Goal: Information Seeking & Learning: Learn about a topic

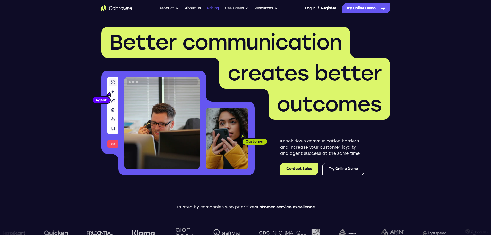
click at [212, 9] on link "Pricing" at bounding box center [213, 8] width 12 height 10
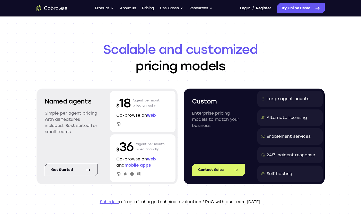
scroll to position [26, 0]
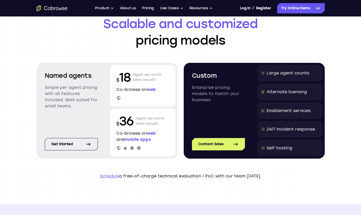
click at [67, 90] on p "Simple per agent pricing with all features included. Best suited for small team…" at bounding box center [71, 97] width 53 height 25
drag, startPoint x: 79, startPoint y: 111, endPoint x: 59, endPoint y: 94, distance: 25.6
click at [59, 94] on div "Named agents Simple per agent pricing with all features included. Best suited f…" at bounding box center [71, 94] width 65 height 58
click at [109, 11] on button "Product" at bounding box center [104, 8] width 19 height 10
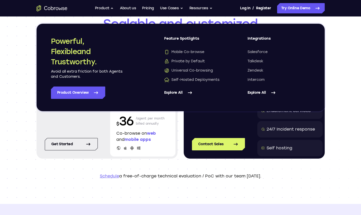
click at [258, 91] on link "Explore All" at bounding box center [279, 93] width 63 height 12
click at [28, 178] on header "Scalable and customized pricing models Named agents Simple per agent pricing wi…" at bounding box center [181, 97] width 330 height 213
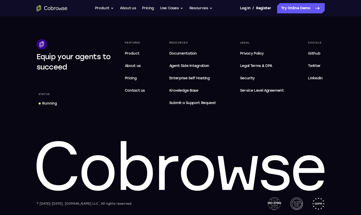
scroll to position [900, 0]
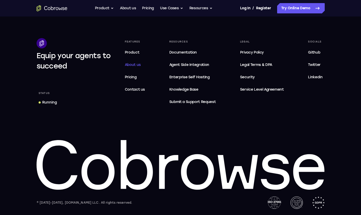
click at [133, 66] on span "About us" at bounding box center [133, 65] width 16 height 4
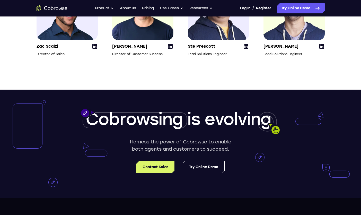
scroll to position [928, 0]
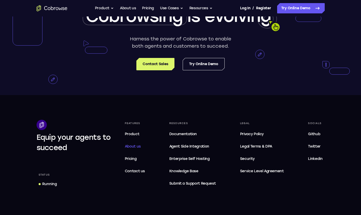
click at [126, 149] on span "About us" at bounding box center [133, 146] width 16 height 4
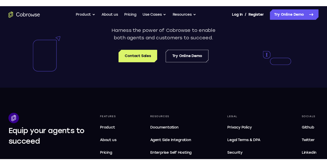
scroll to position [937, 0]
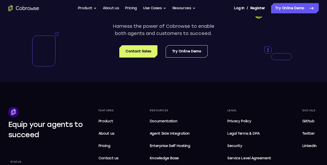
drag, startPoint x: 15, startPoint y: 92, endPoint x: 26, endPoint y: 86, distance: 11.9
